Goal: Task Accomplishment & Management: Complete application form

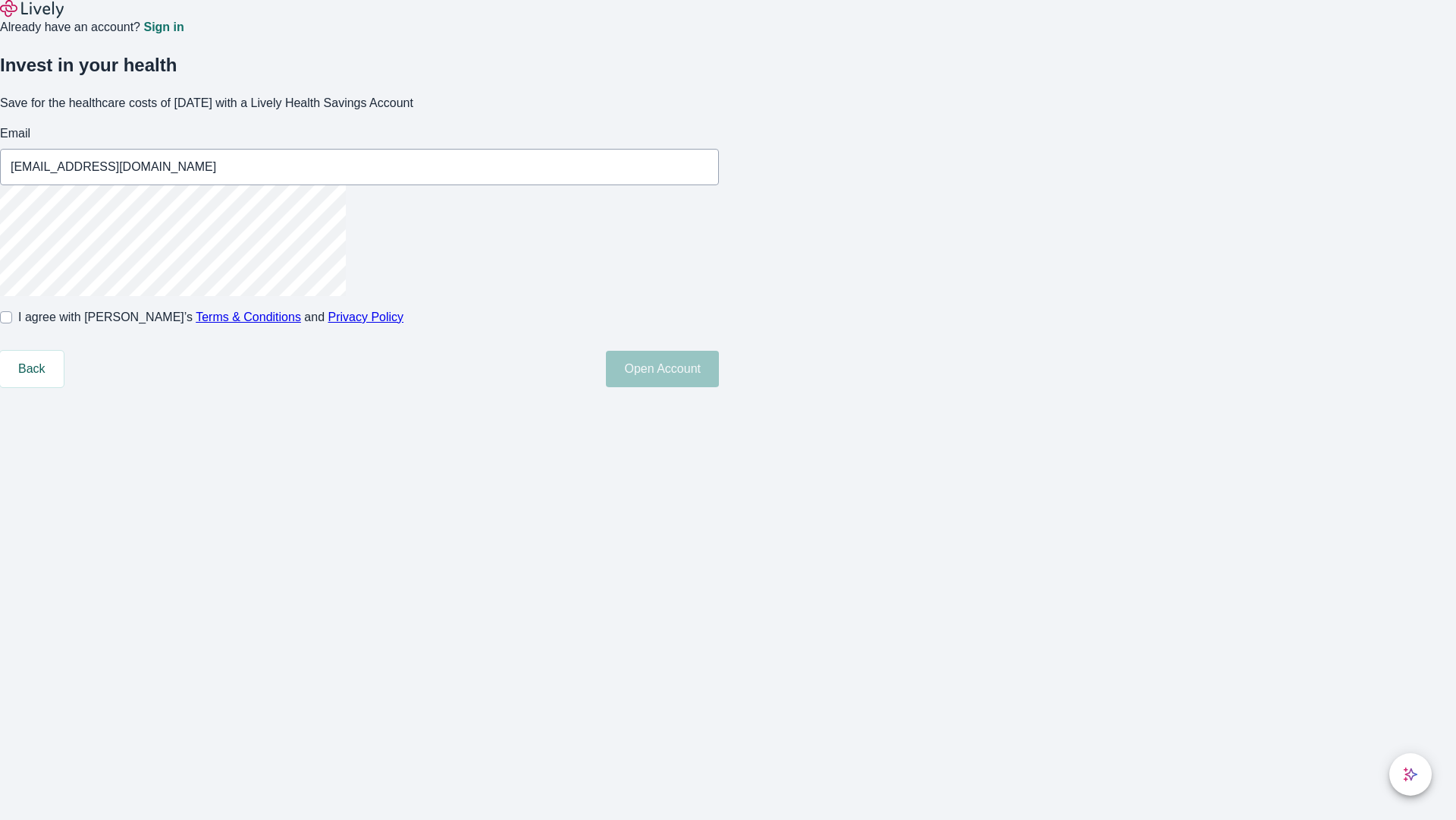
click at [12, 324] on input "I agree with Lively’s Terms & Conditions and Privacy Policy" at bounding box center [6, 317] width 12 height 12
checkbox input "true"
click at [719, 387] on button "Open Account" at bounding box center [662, 368] width 113 height 36
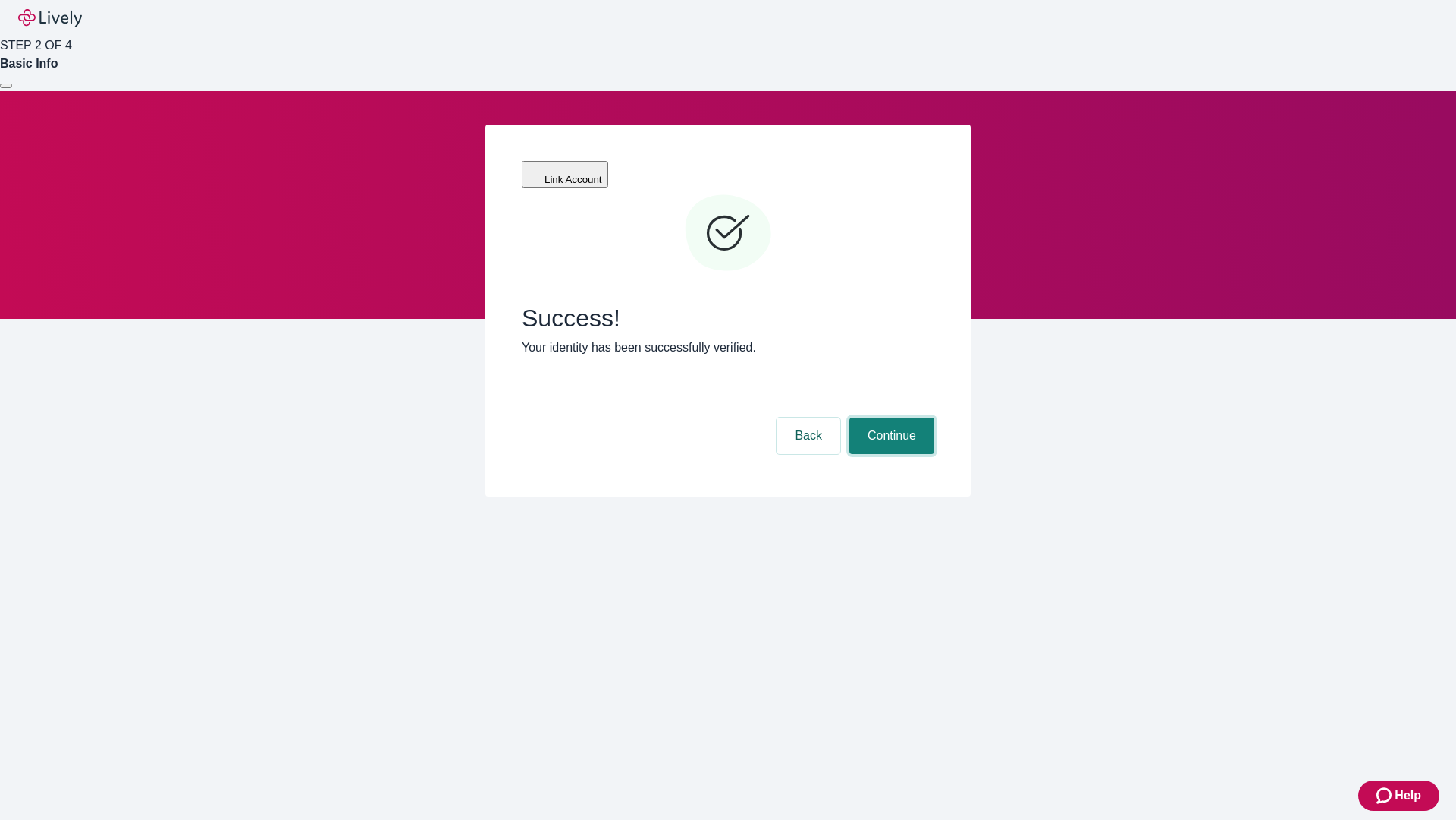
click at [890, 418] on button "Continue" at bounding box center [893, 436] width 85 height 36
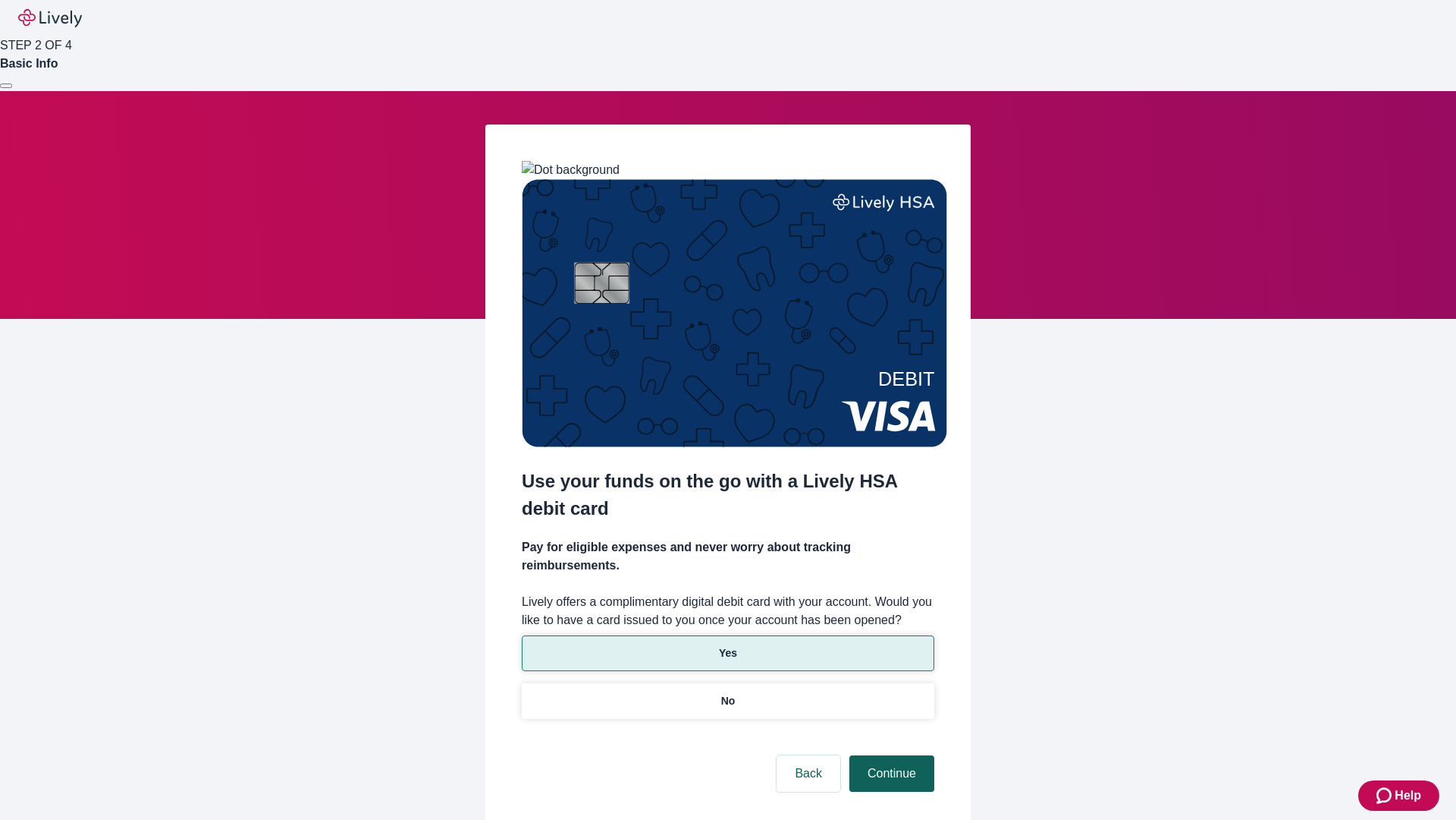
click at [728, 645] on p "Yes" at bounding box center [728, 653] width 18 height 16
click at [890, 755] on button "Continue" at bounding box center [893, 773] width 85 height 36
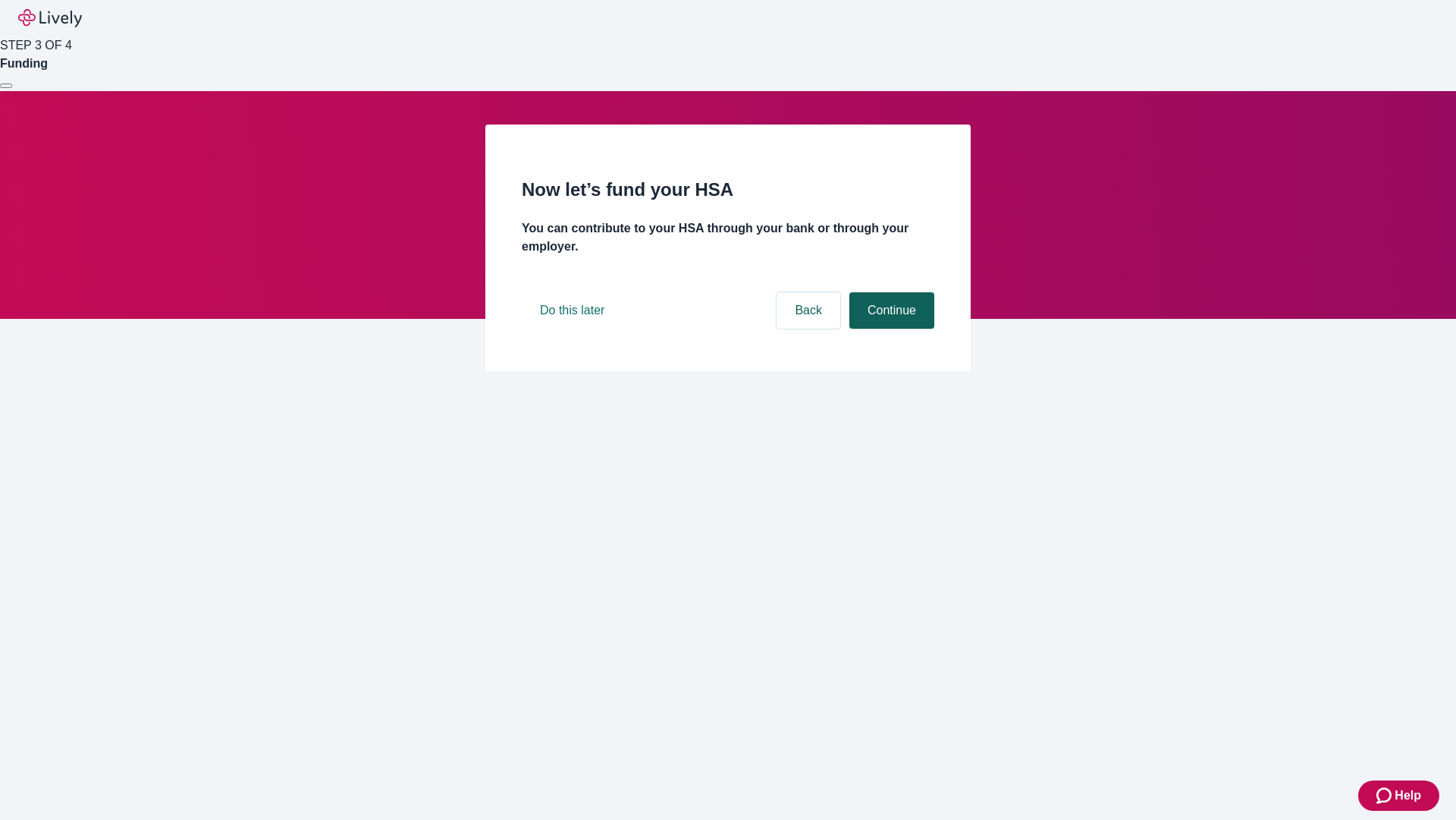
click at [890, 328] on button "Continue" at bounding box center [893, 310] width 85 height 36
